Goal: Check status: Check status

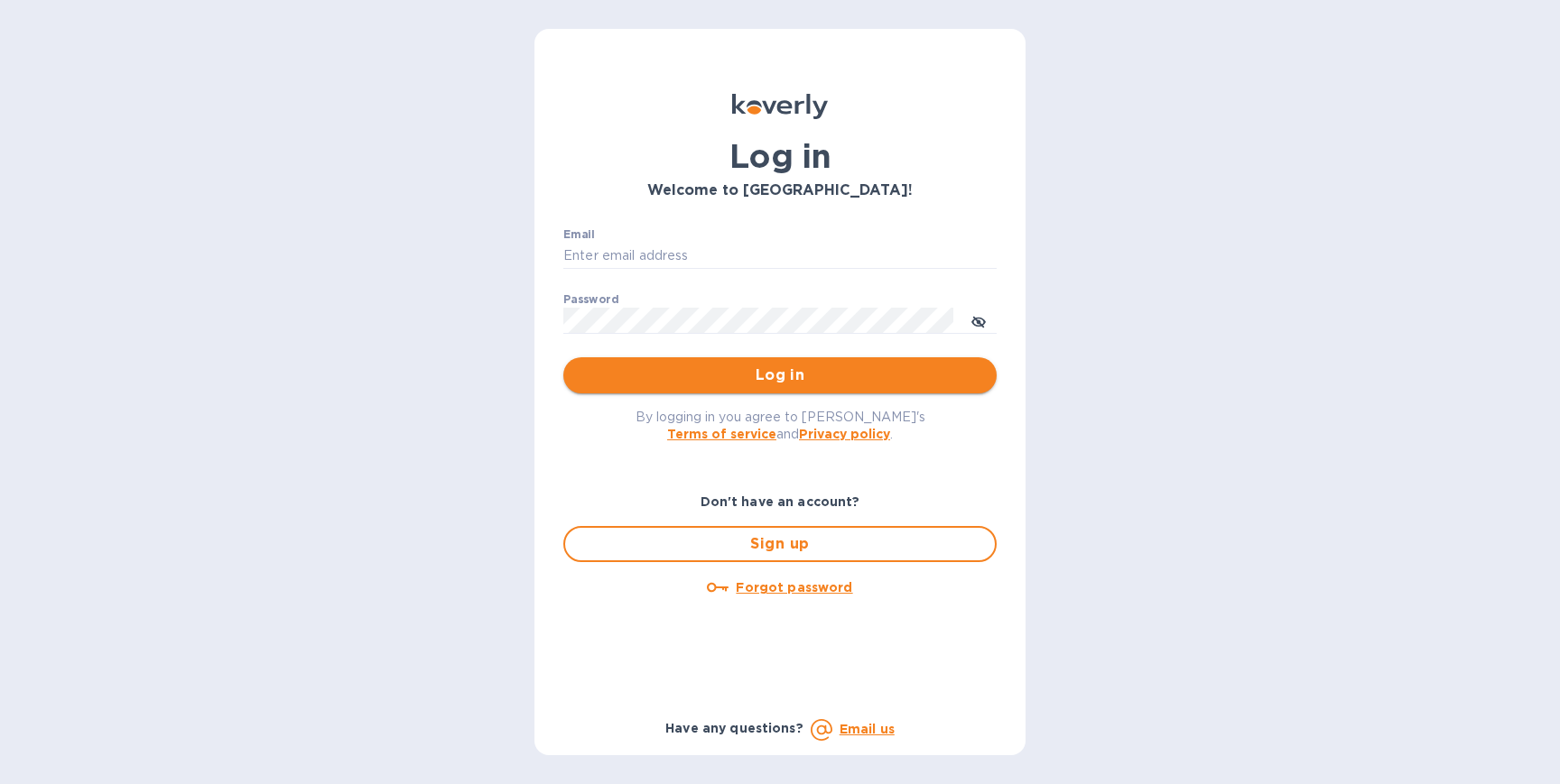
type input "brandon@sixlabel.com"
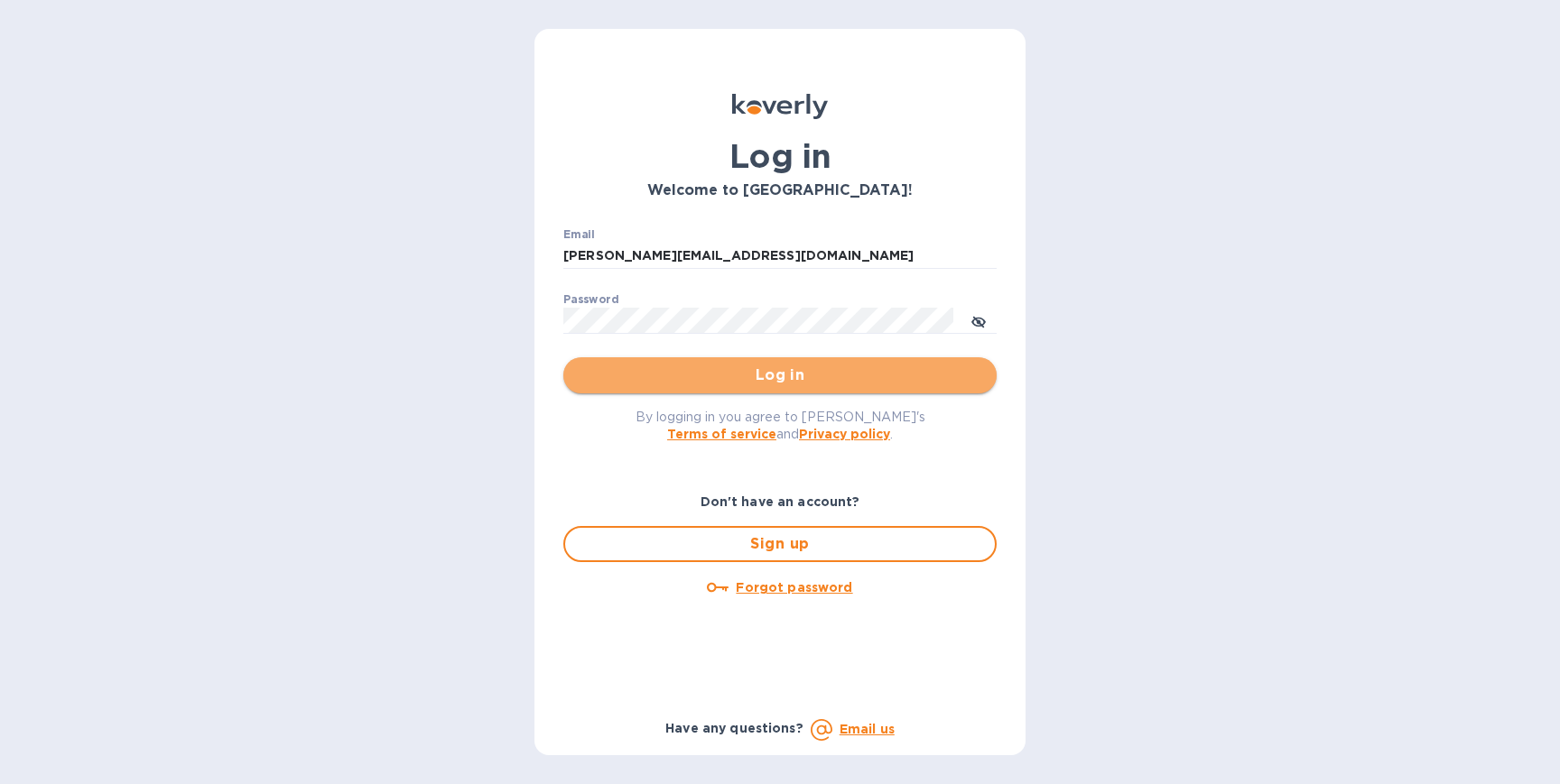
click at [686, 376] on span "Log in" at bounding box center [780, 376] width 404 height 22
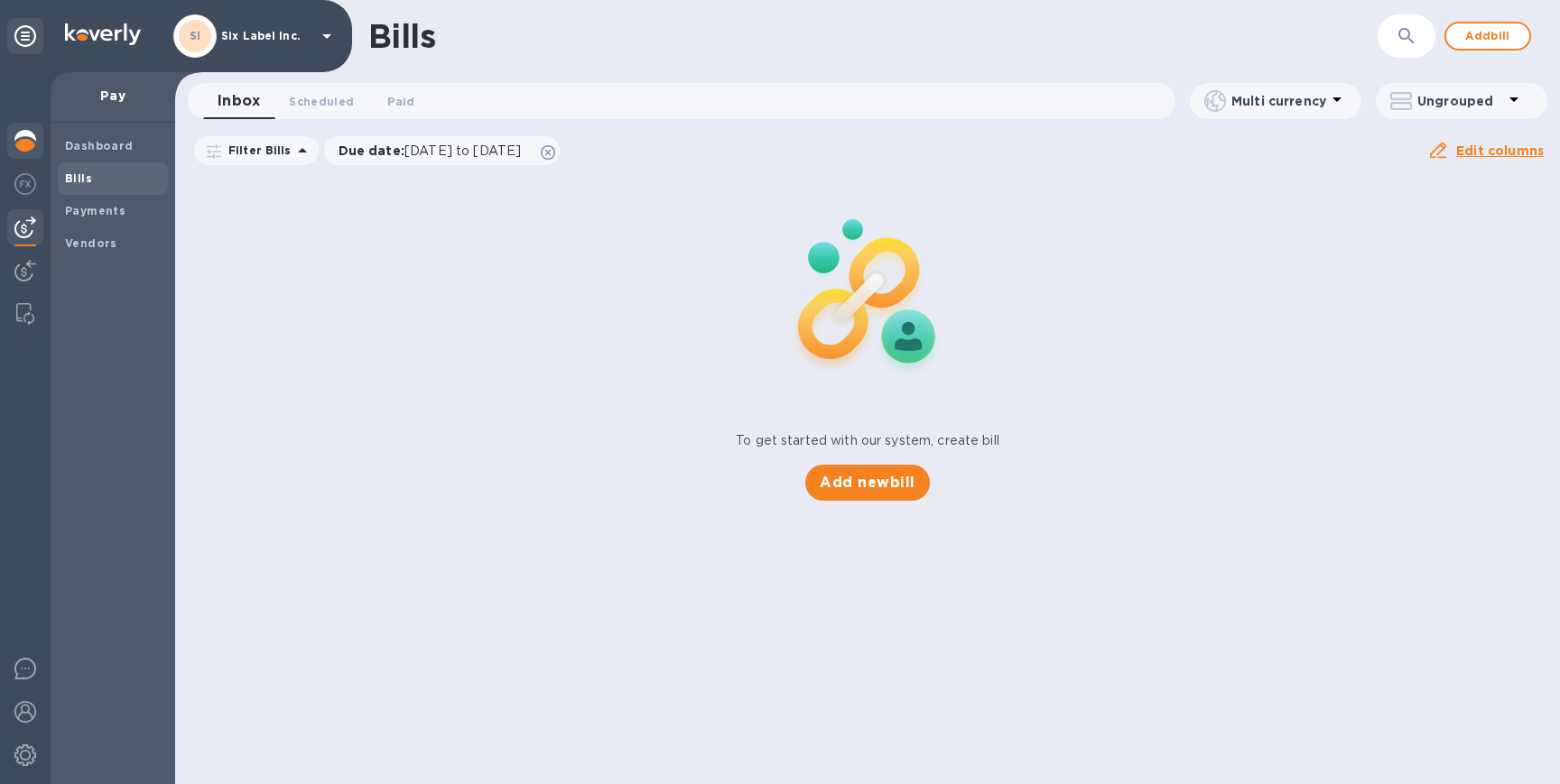
click at [18, 135] on img at bounding box center [26, 141] width 22 height 22
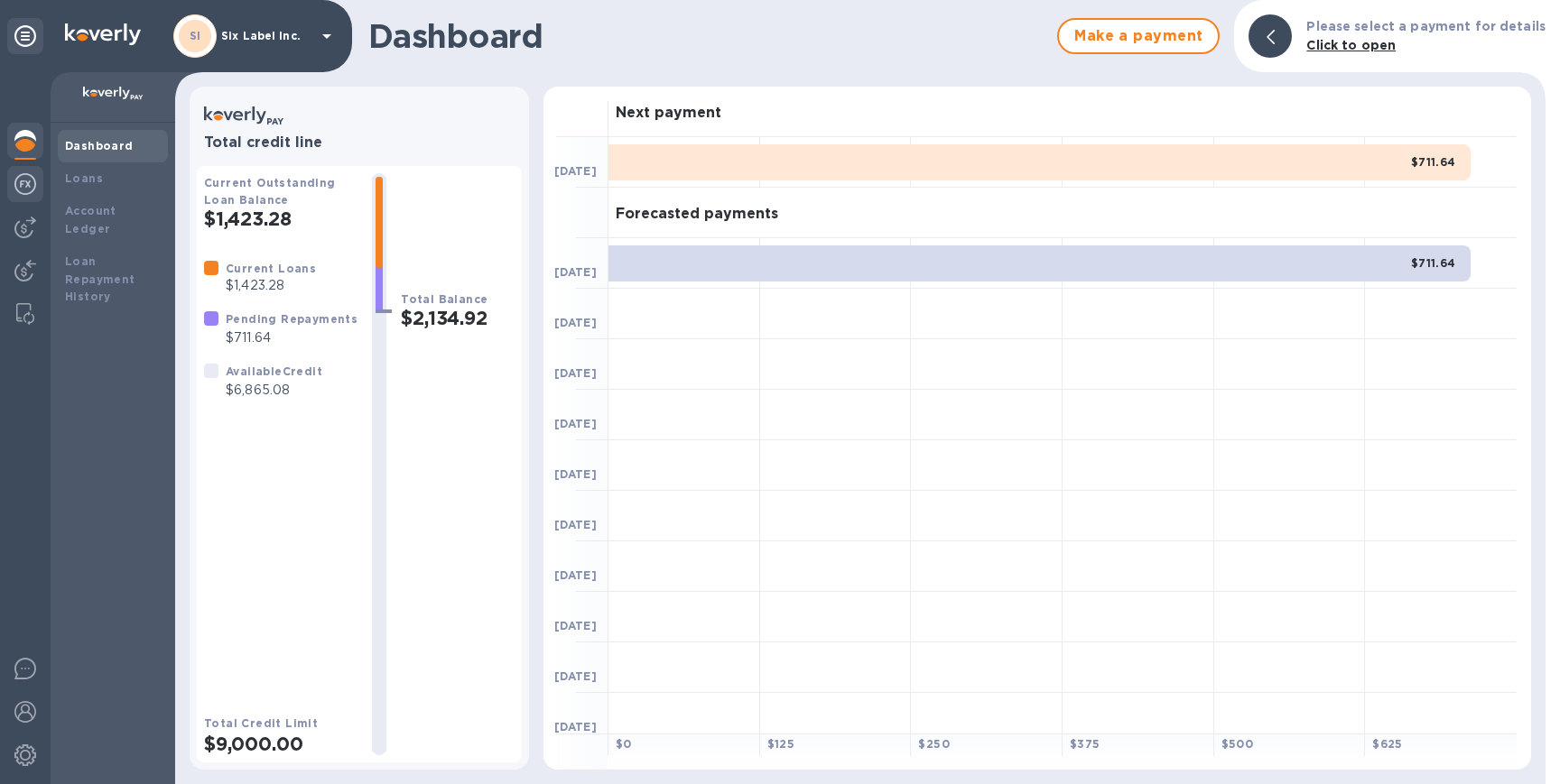
click at [27, 185] on img at bounding box center [26, 185] width 22 height 22
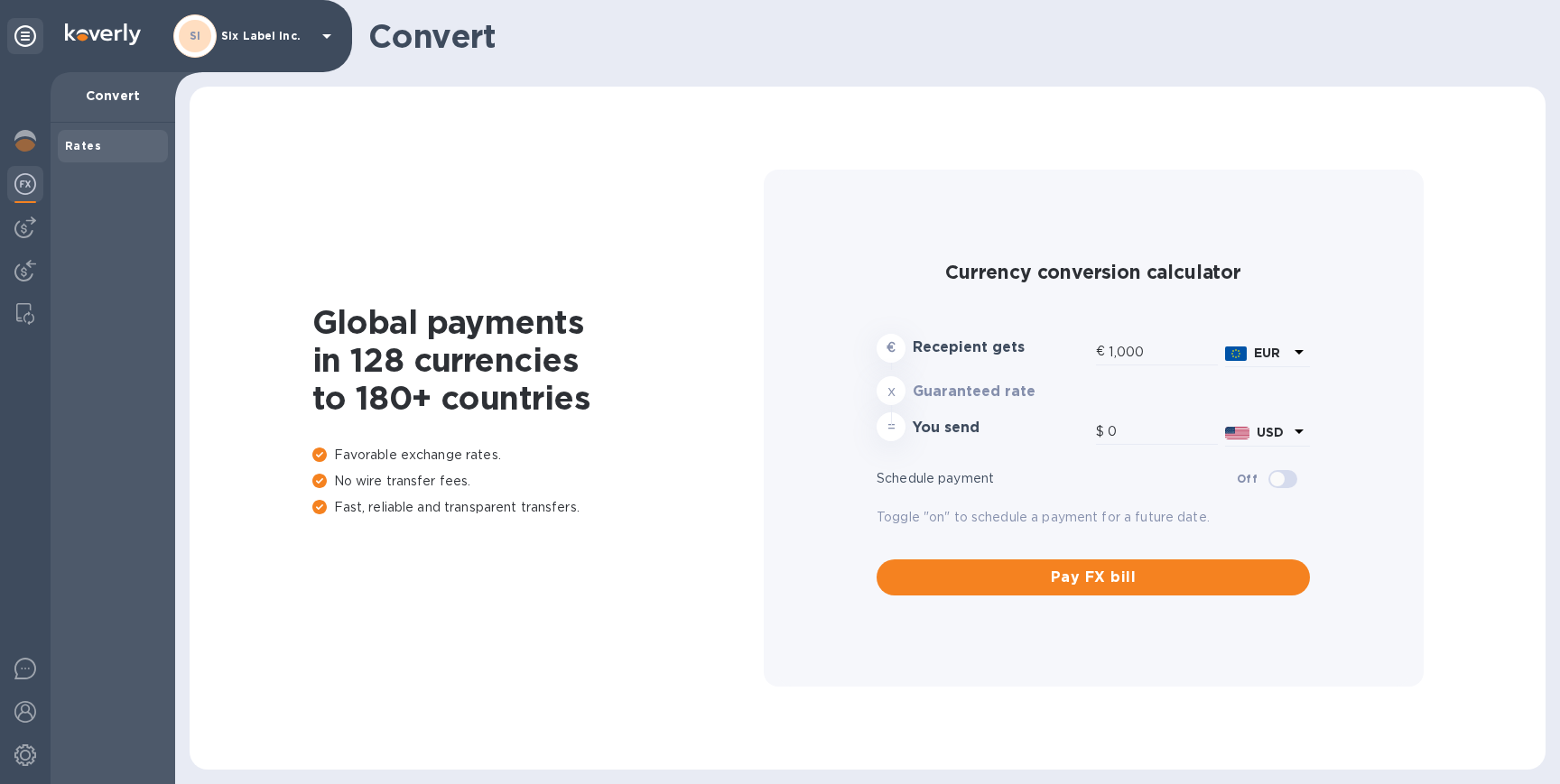
type input "1,188.54"
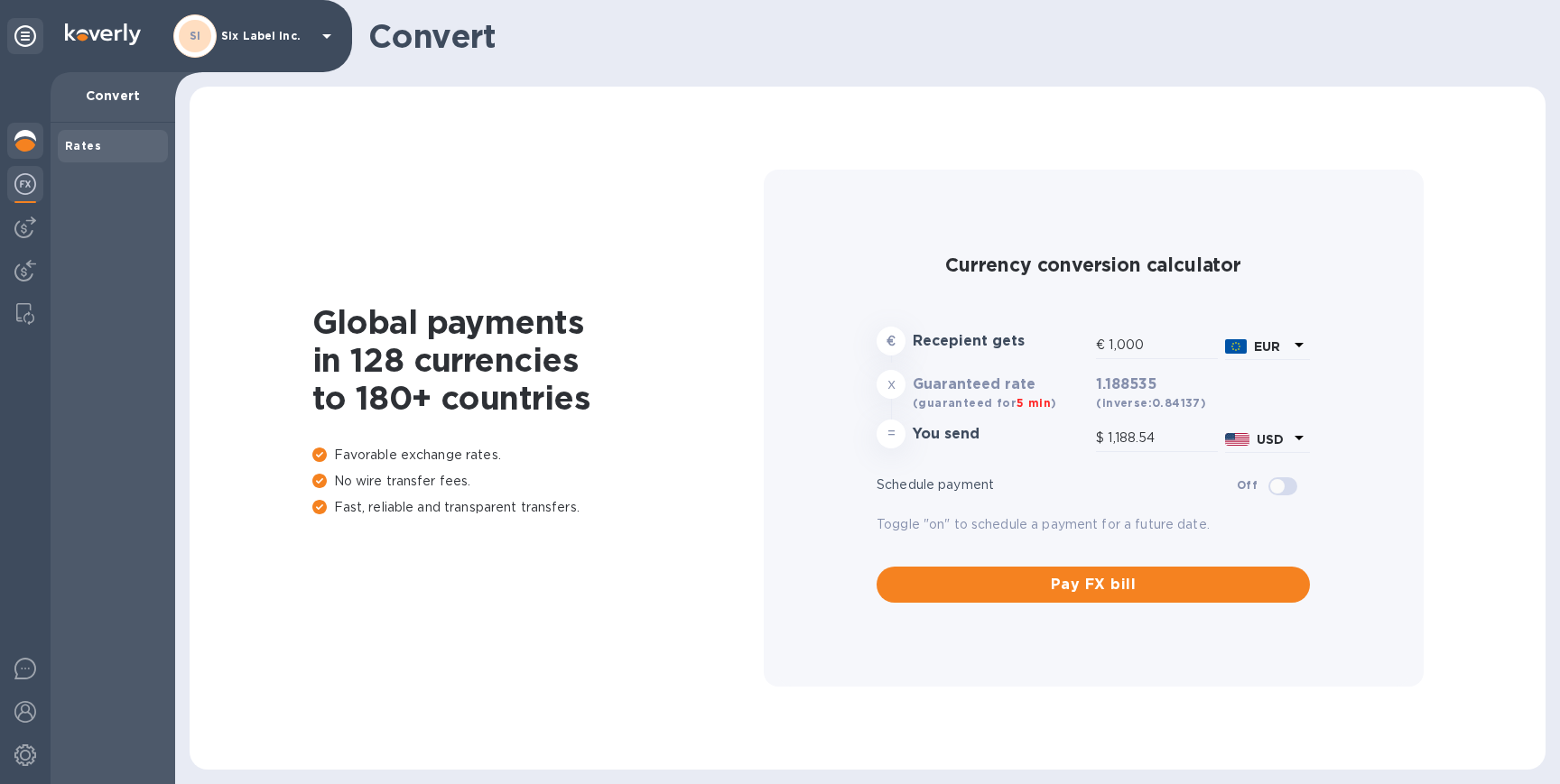
click at [19, 134] on img at bounding box center [26, 141] width 22 height 22
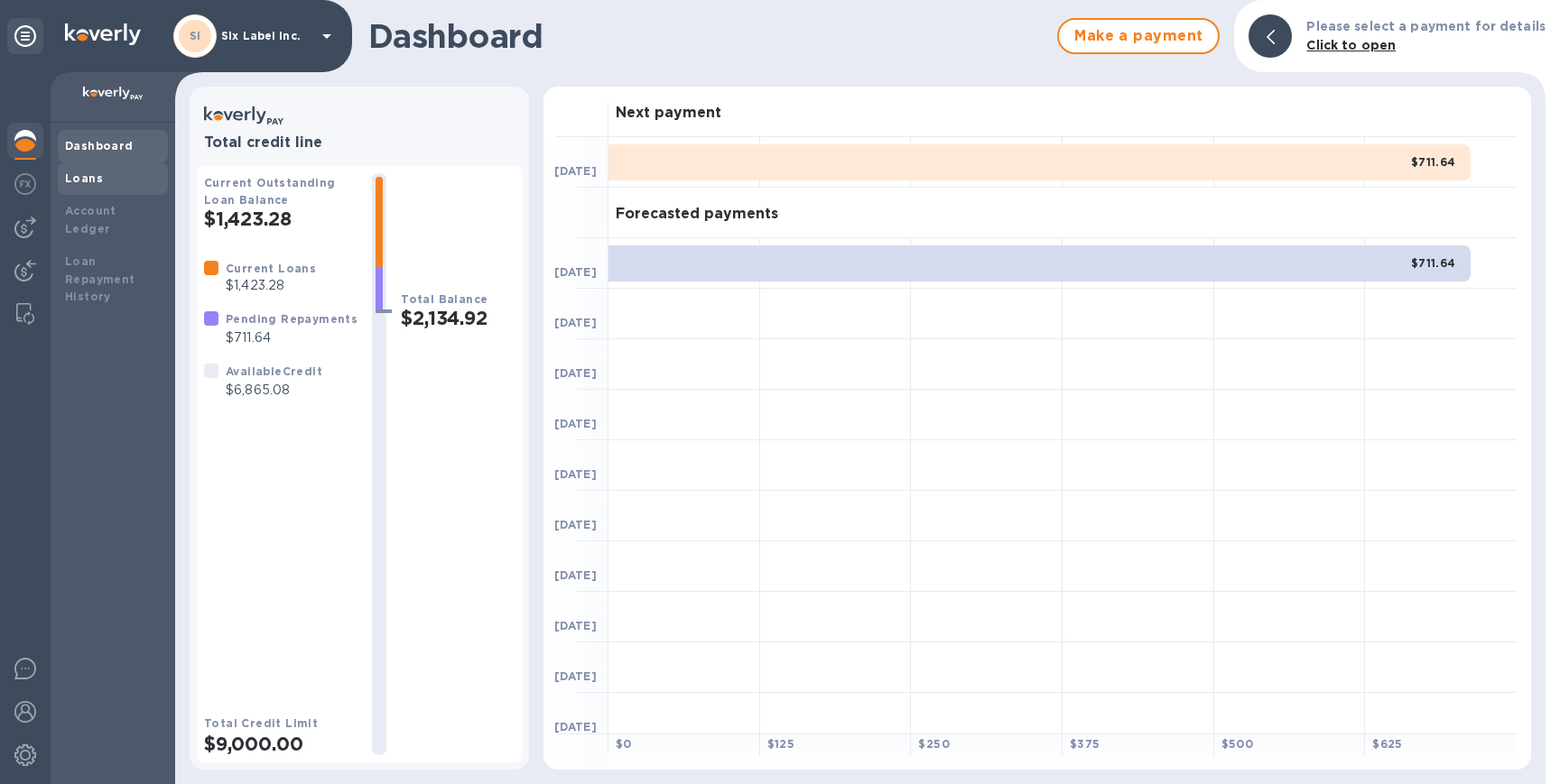
click at [82, 176] on b "Loans" at bounding box center [83, 178] width 37 height 14
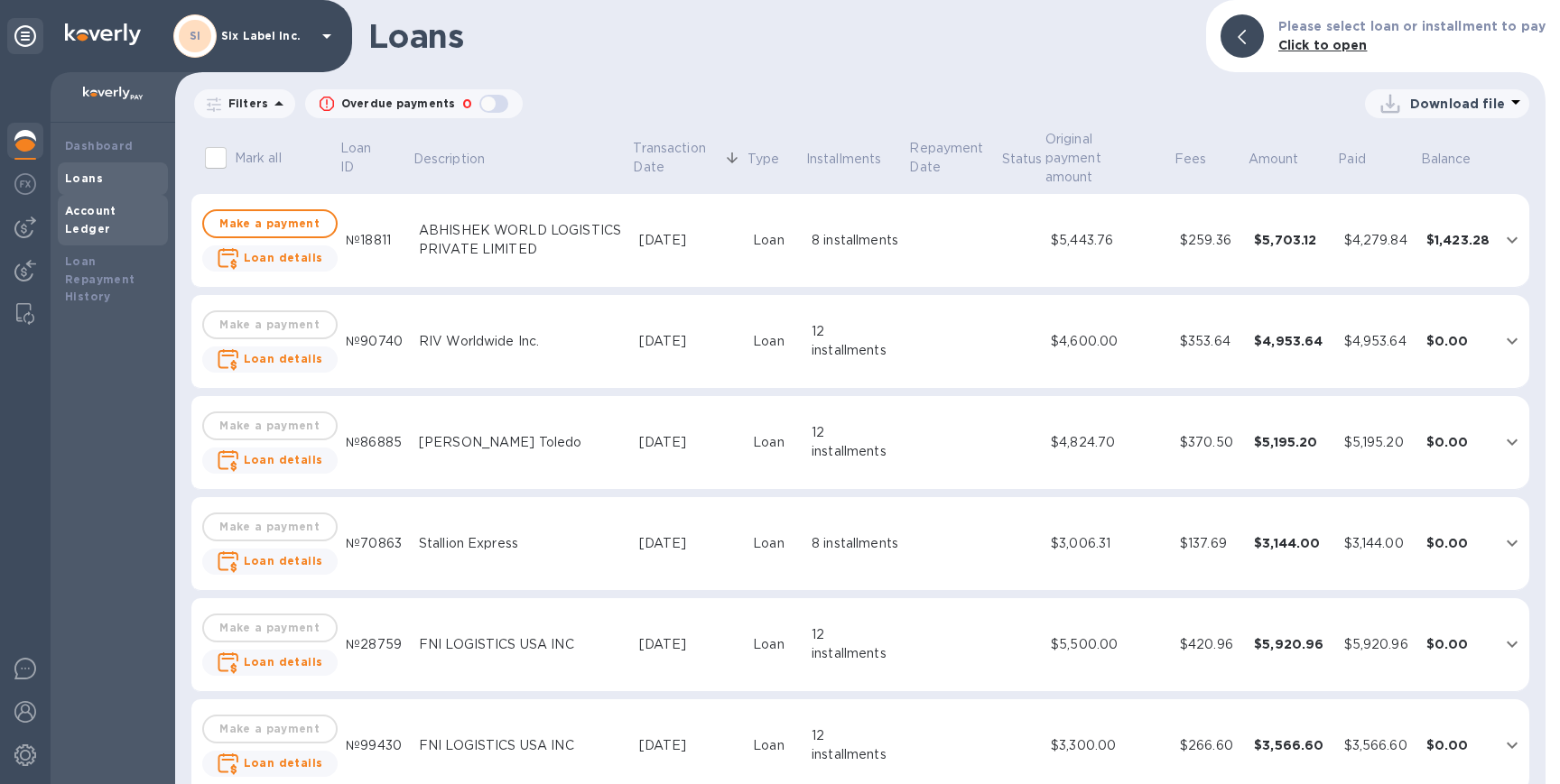
click at [107, 208] on b "Account Ledger" at bounding box center [90, 219] width 51 height 32
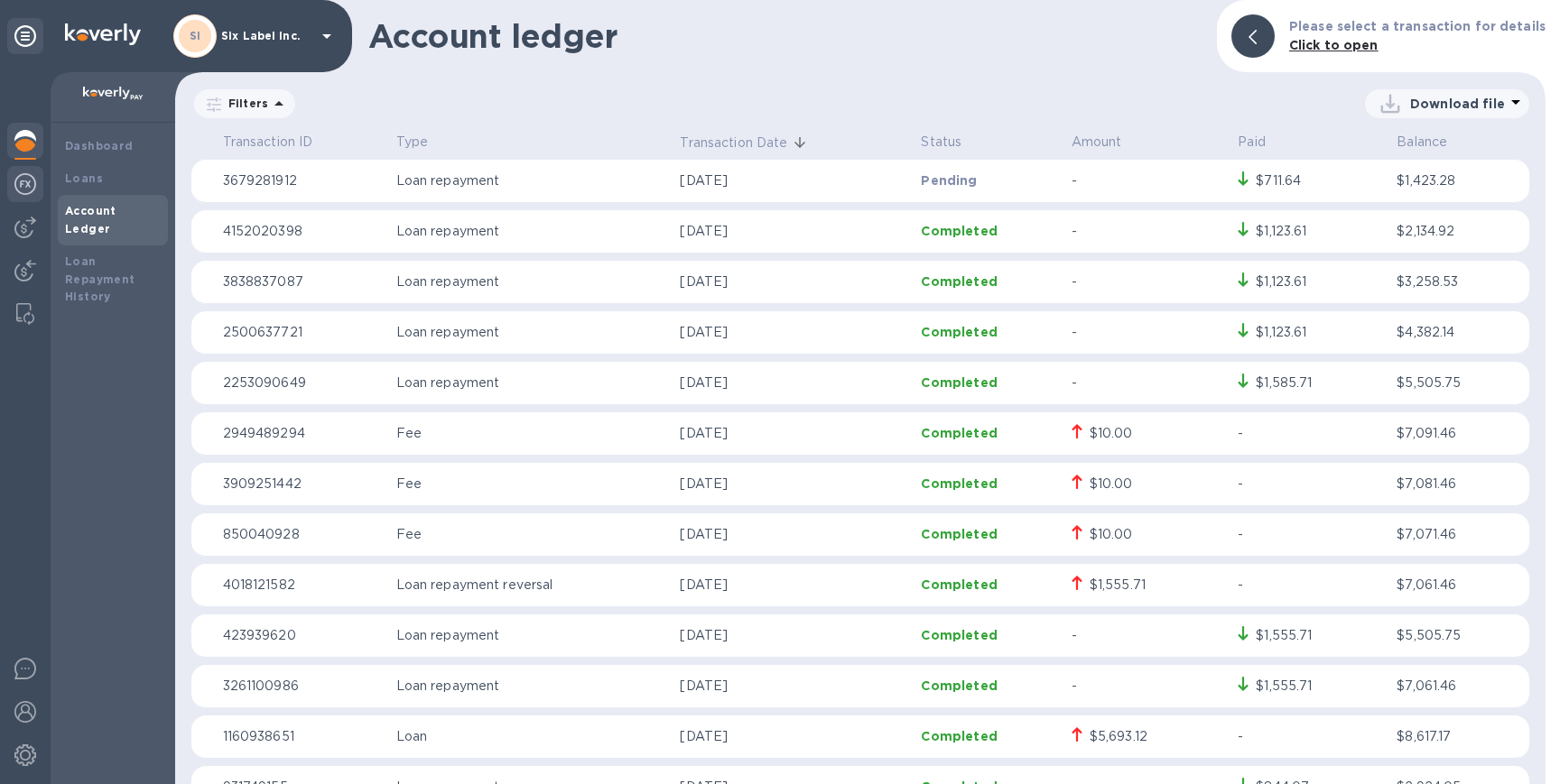
click at [23, 179] on img at bounding box center [26, 185] width 22 height 22
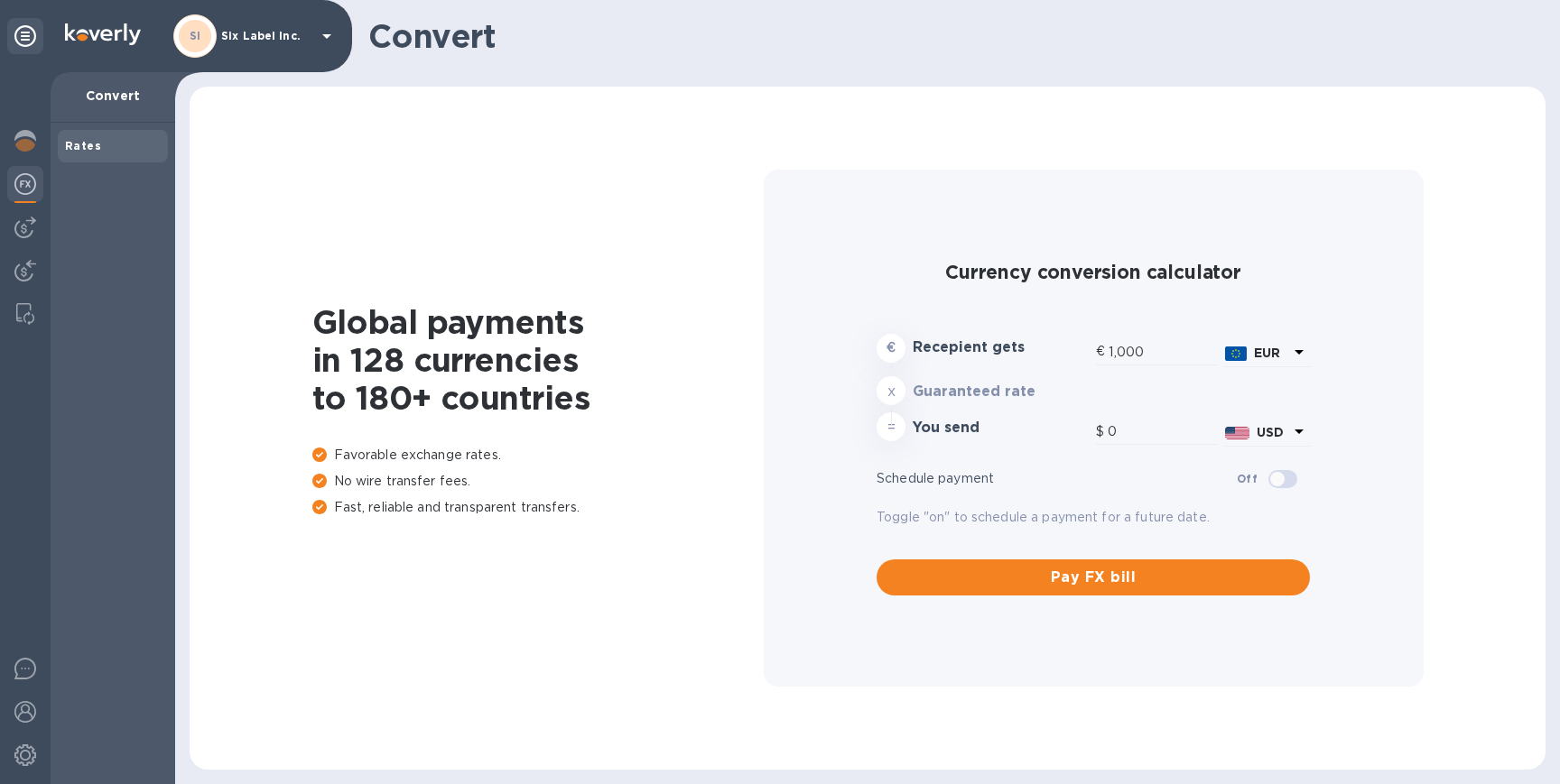
type input "1,188.54"
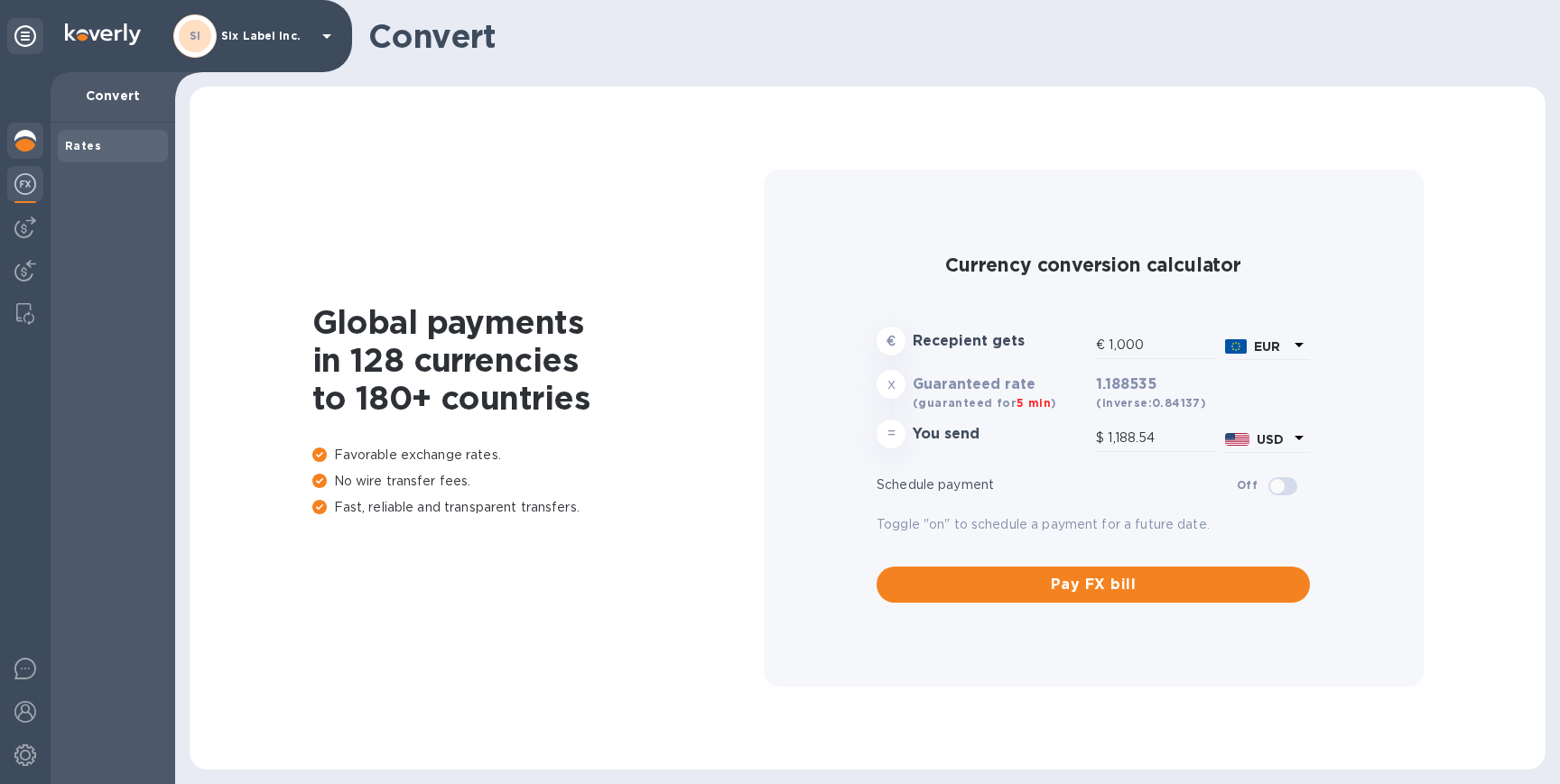
click at [25, 138] on img at bounding box center [26, 141] width 22 height 22
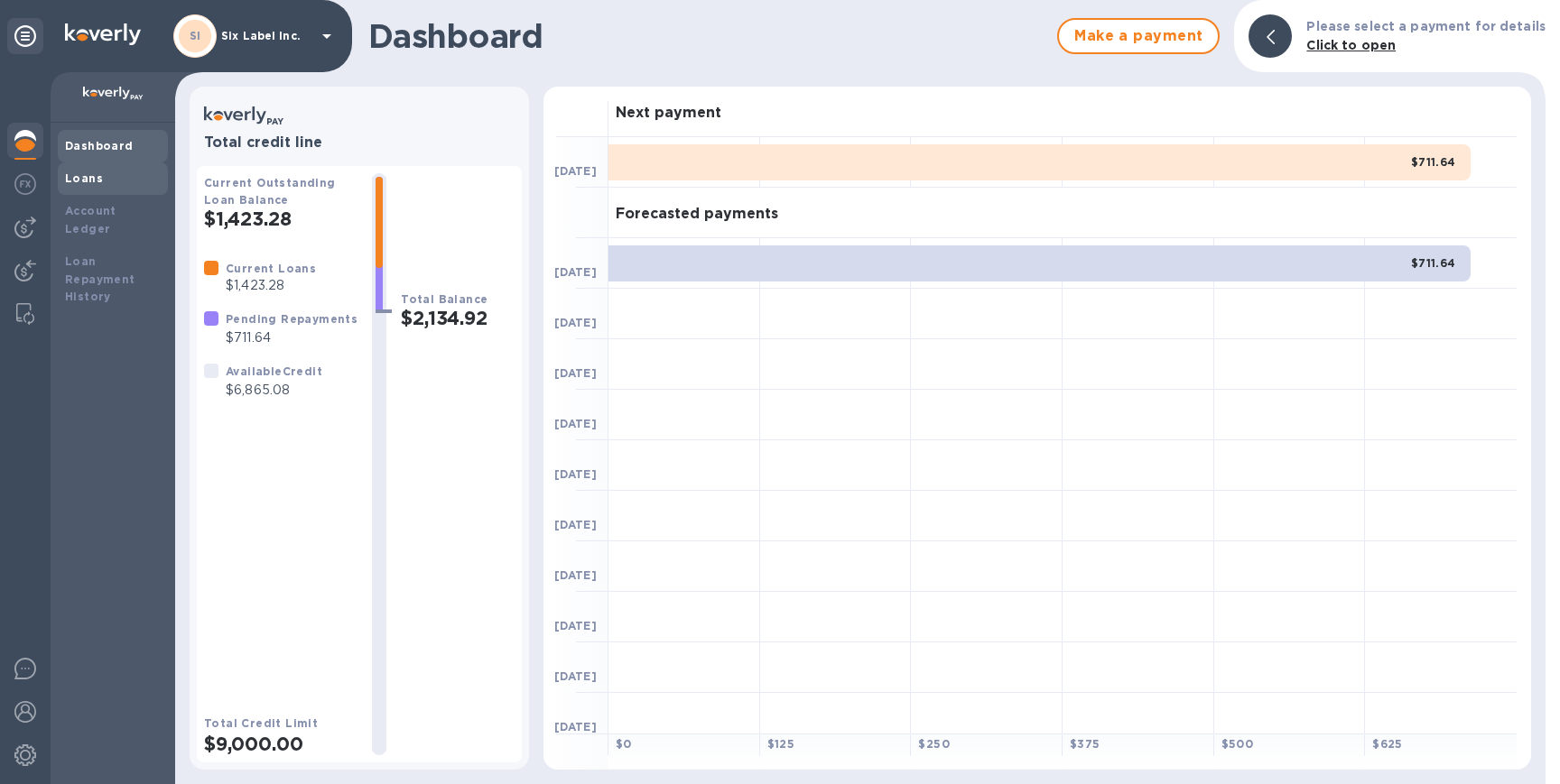
click at [99, 185] on div "Loans" at bounding box center [112, 179] width 96 height 18
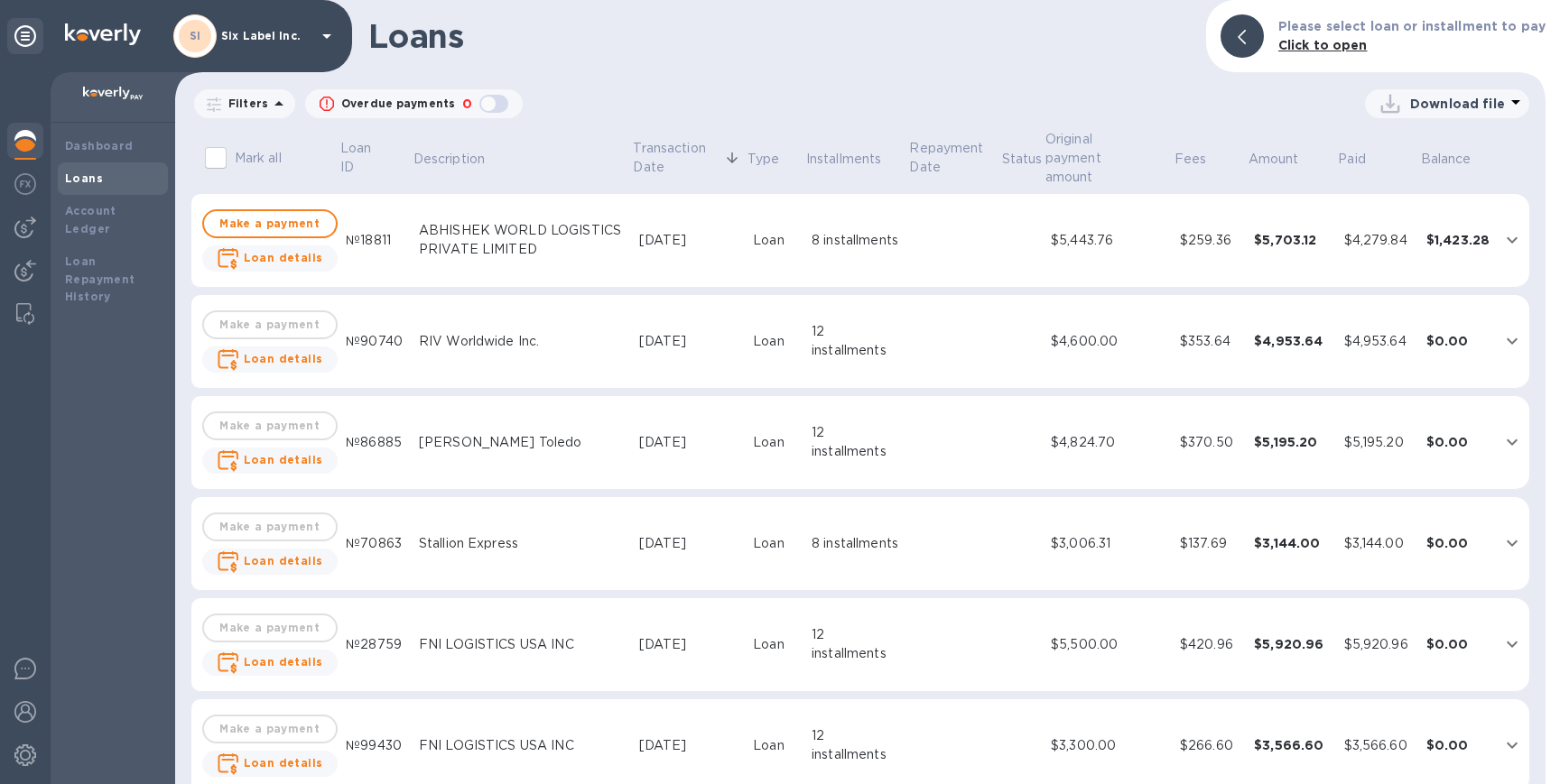
click at [573, 299] on td "RIV Worldwide Inc." at bounding box center [521, 342] width 220 height 94
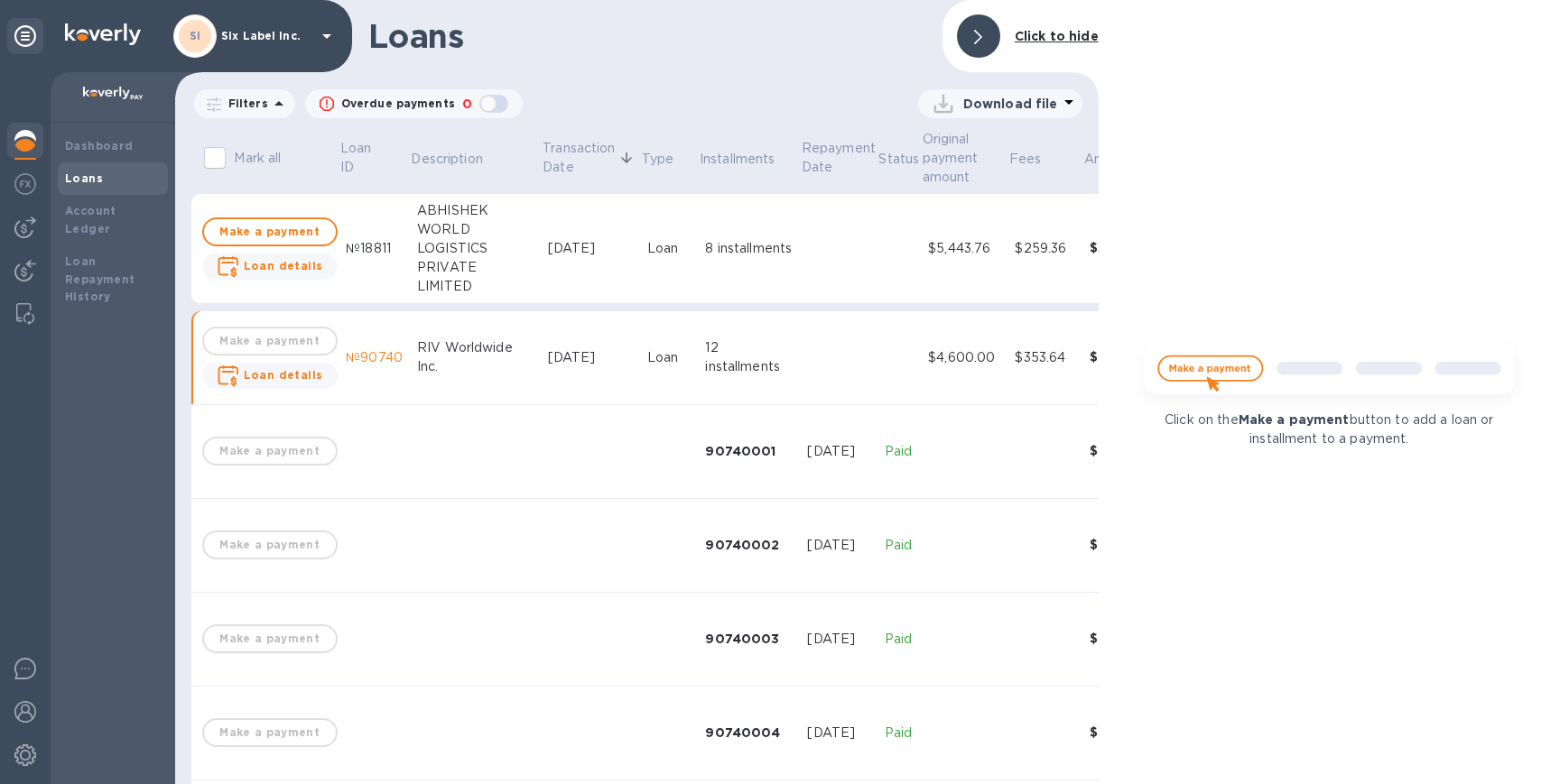
click at [561, 353] on div "[DATE]" at bounding box center [590, 357] width 85 height 19
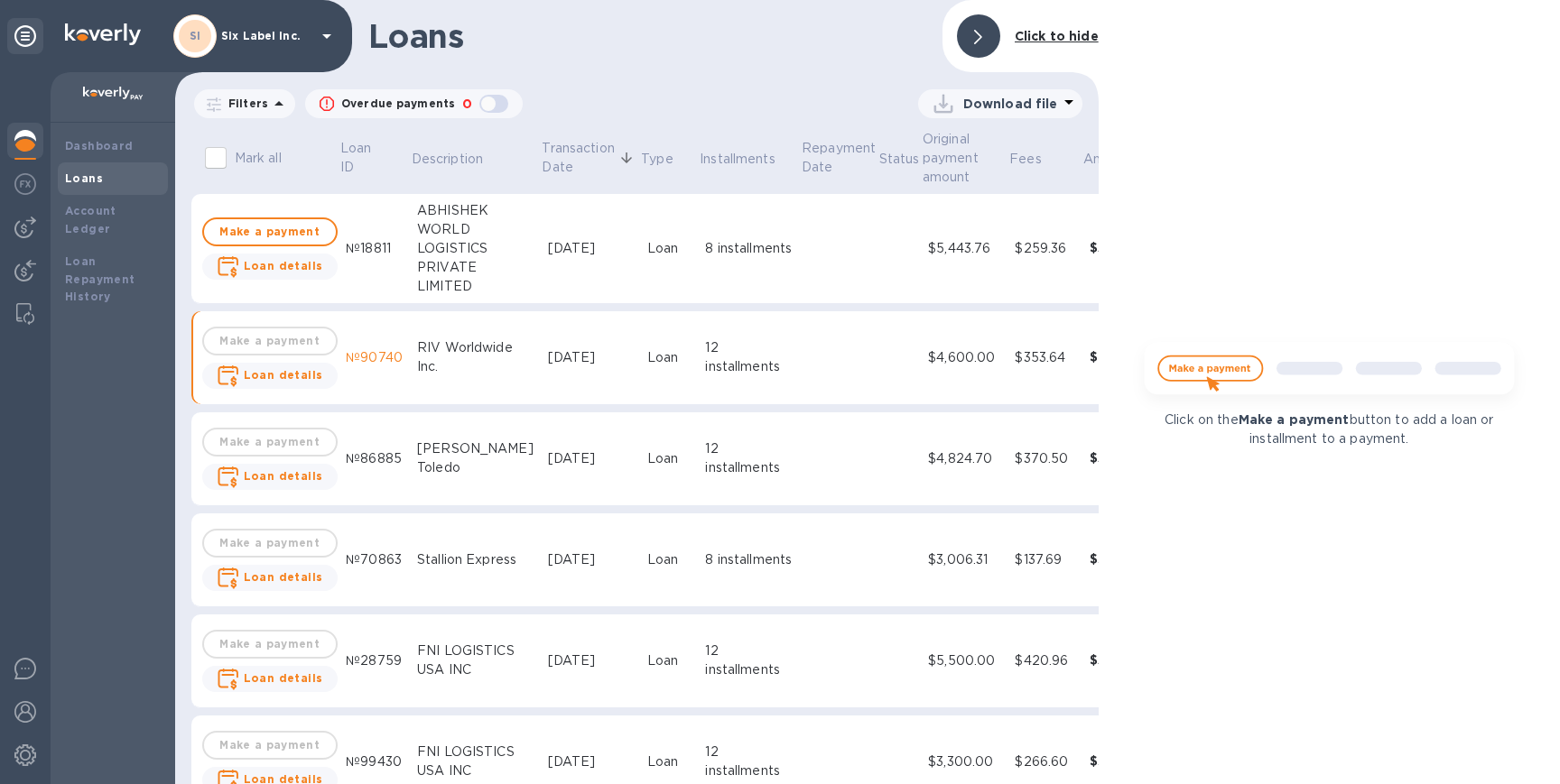
click at [980, 38] on icon at bounding box center [978, 37] width 8 height 15
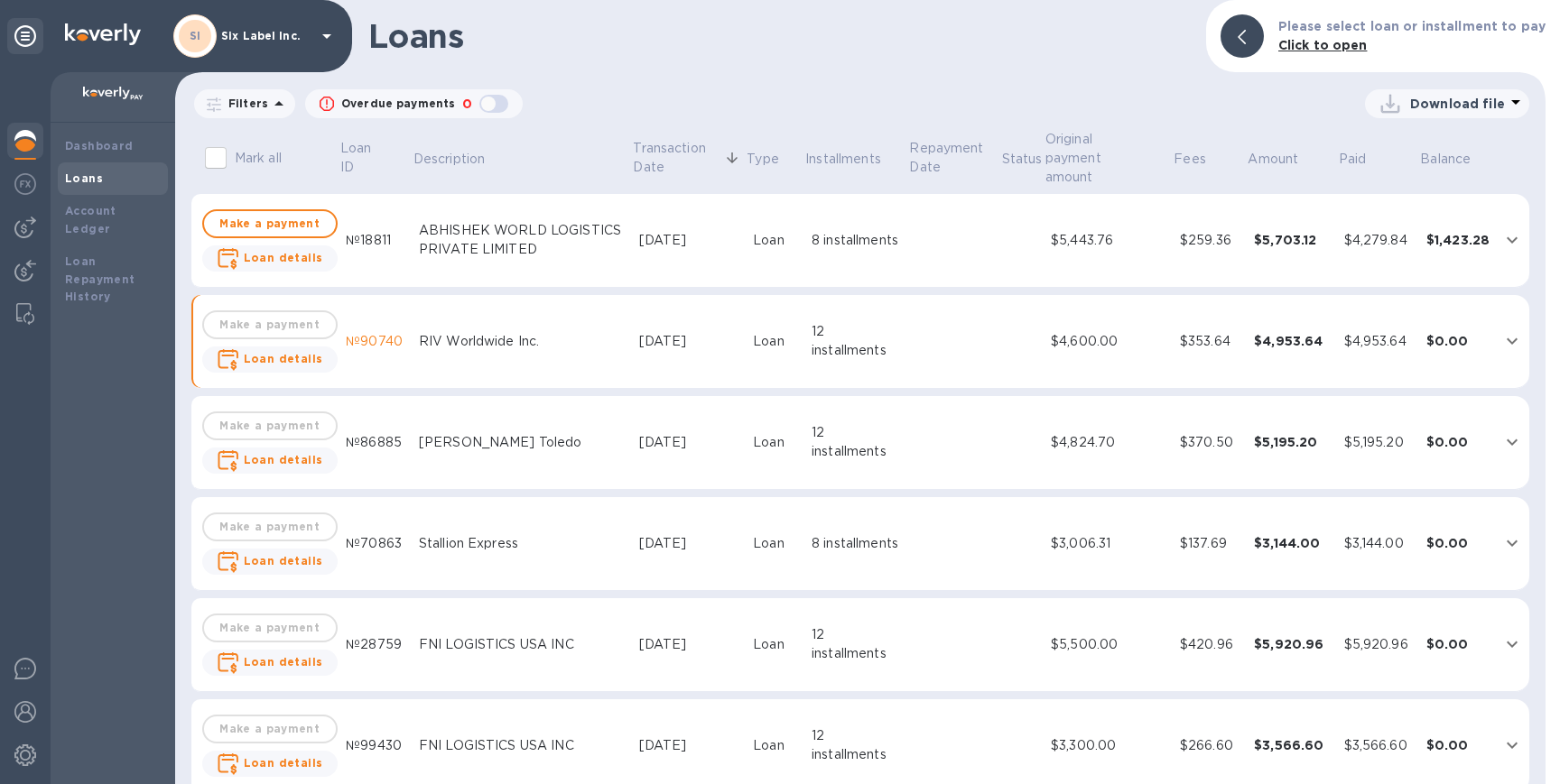
click at [32, 141] on img at bounding box center [26, 141] width 22 height 22
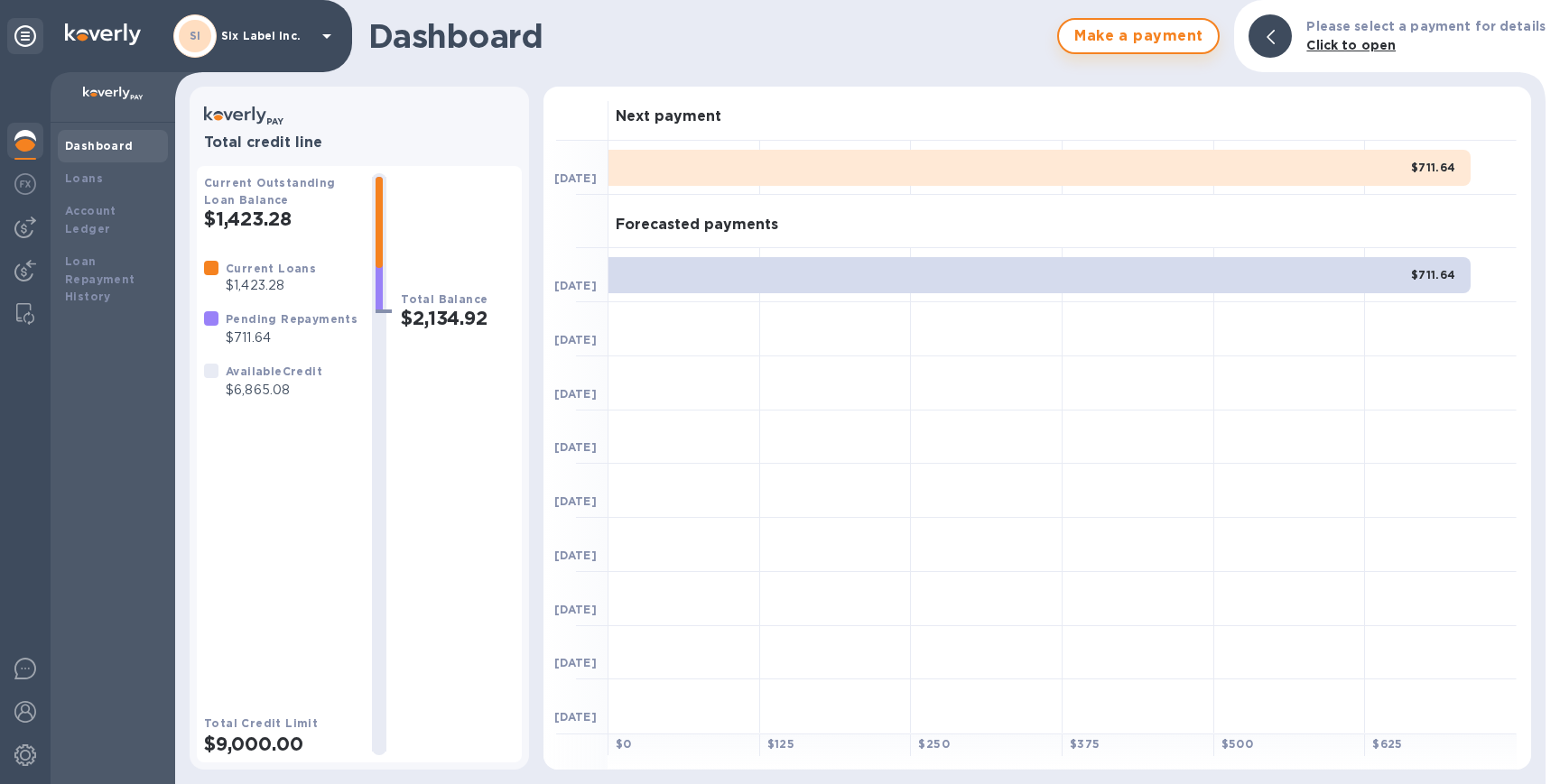
click at [1142, 35] on span "Make a payment" at bounding box center [1138, 37] width 130 height 22
